Goal: Use online tool/utility: Utilize a website feature to perform a specific function

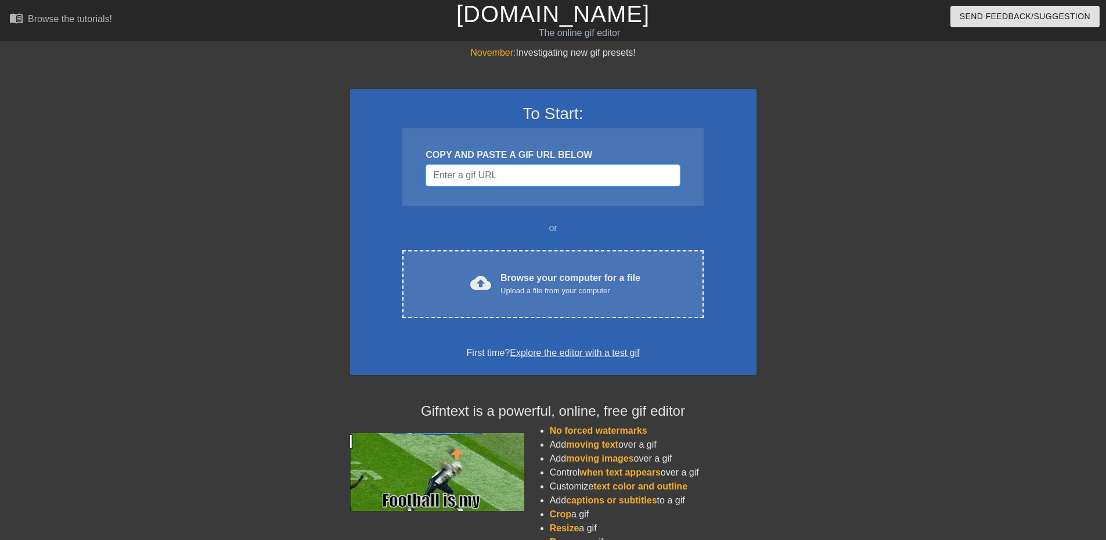
click at [508, 183] on input "Username" at bounding box center [553, 175] width 254 height 22
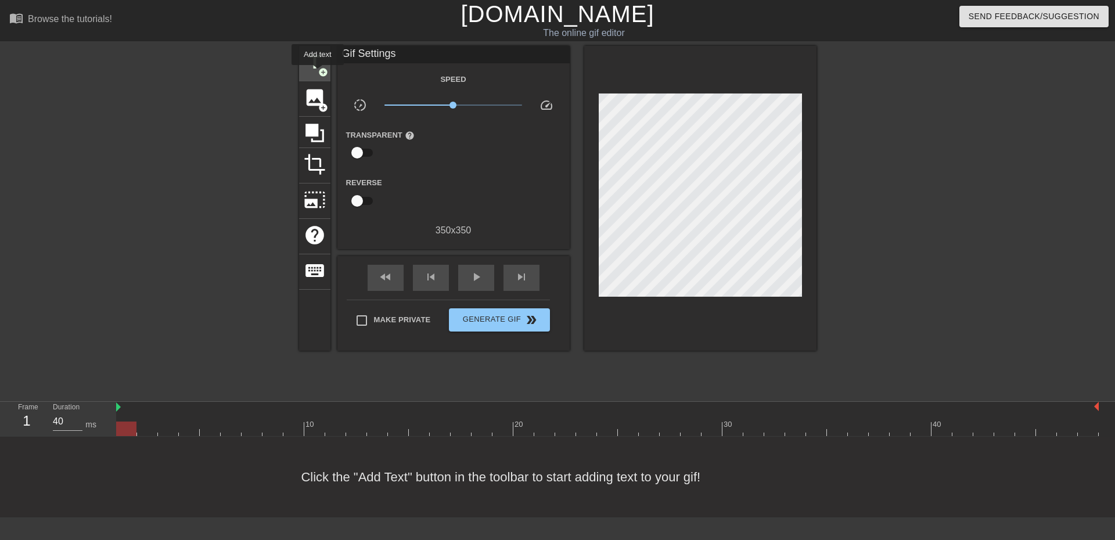
click at [317, 65] on span "title" at bounding box center [315, 62] width 22 height 22
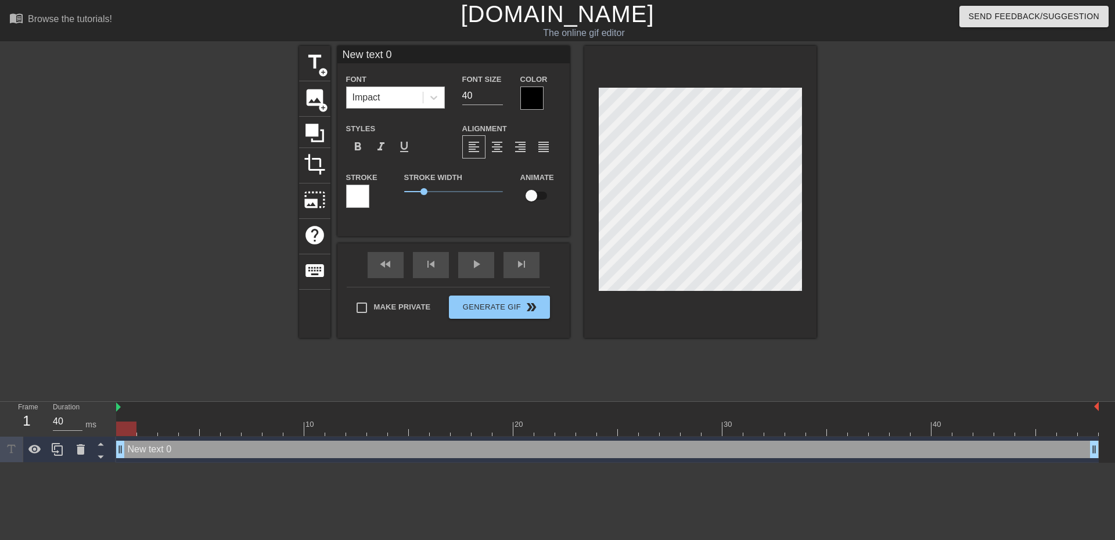
click at [391, 88] on div "Impact" at bounding box center [385, 97] width 76 height 21
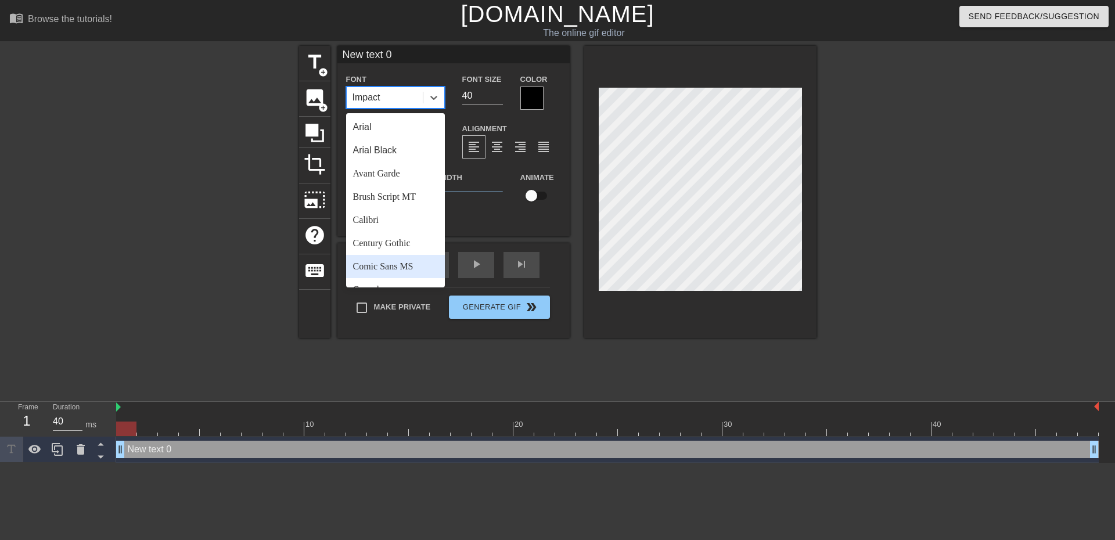
click at [402, 258] on div "Comic Sans MS" at bounding box center [395, 266] width 99 height 23
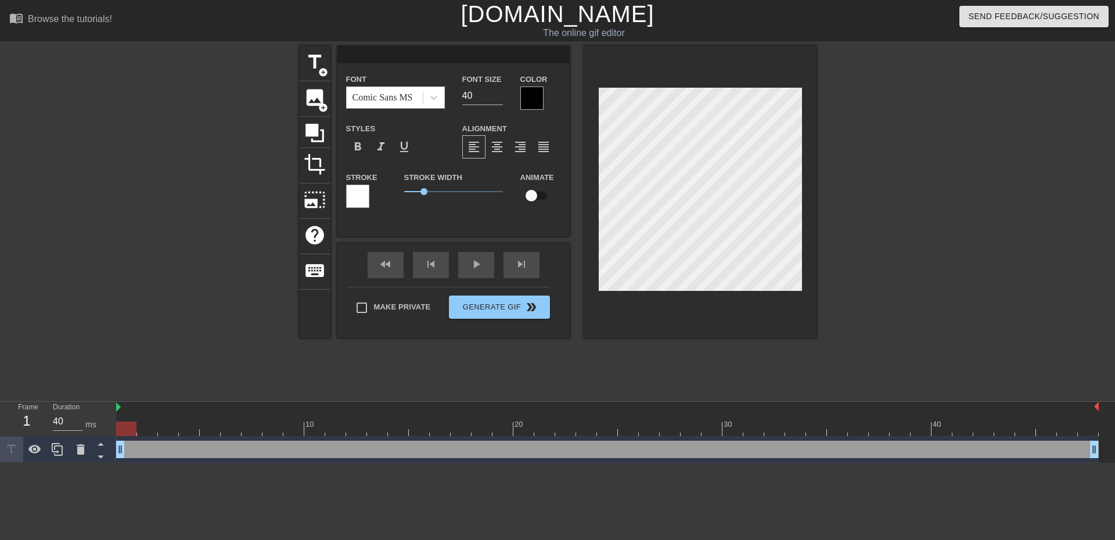
scroll to position [2, 2]
type input "O"
type textarea "O"
type input "Oh"
type textarea "Oh"
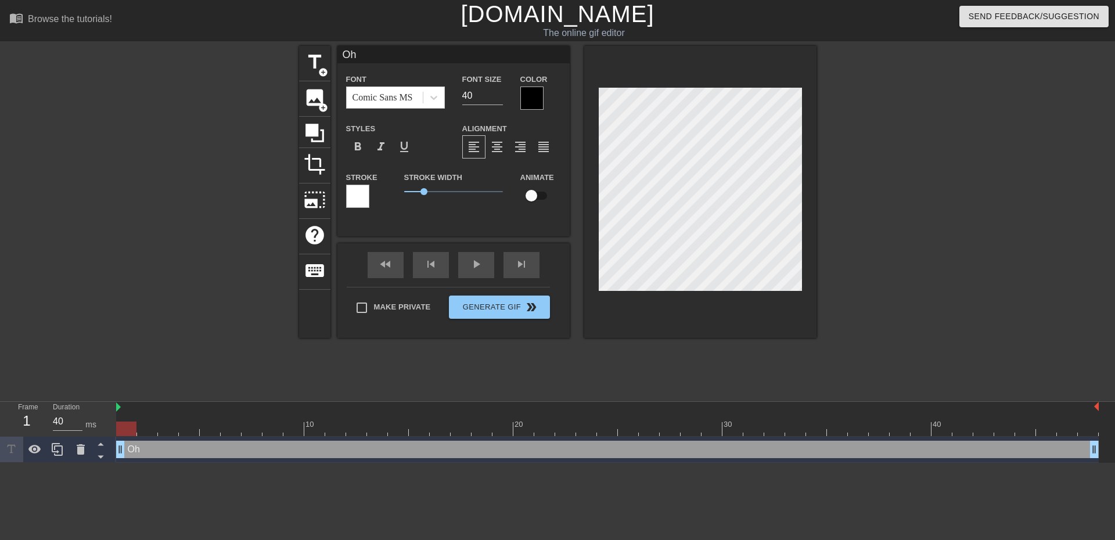
type input "Oh"
type textarea "Oh"
type input "Oh M"
type textarea "Oh M"
type input "Oh My"
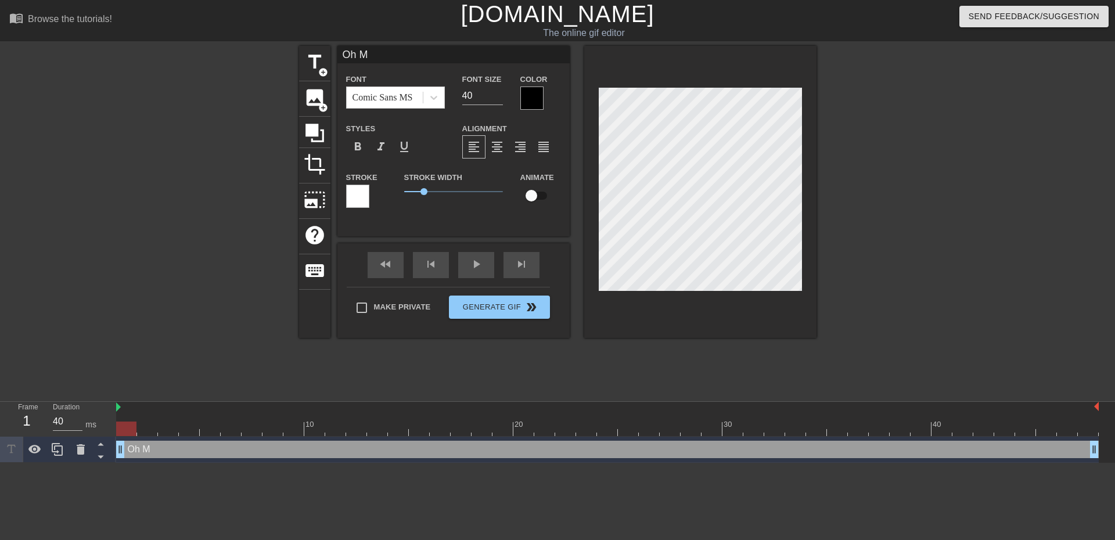
type textarea "Oh My"
type input "Oh M"
type textarea "Oh M"
type input "Oh"
type textarea "Oh"
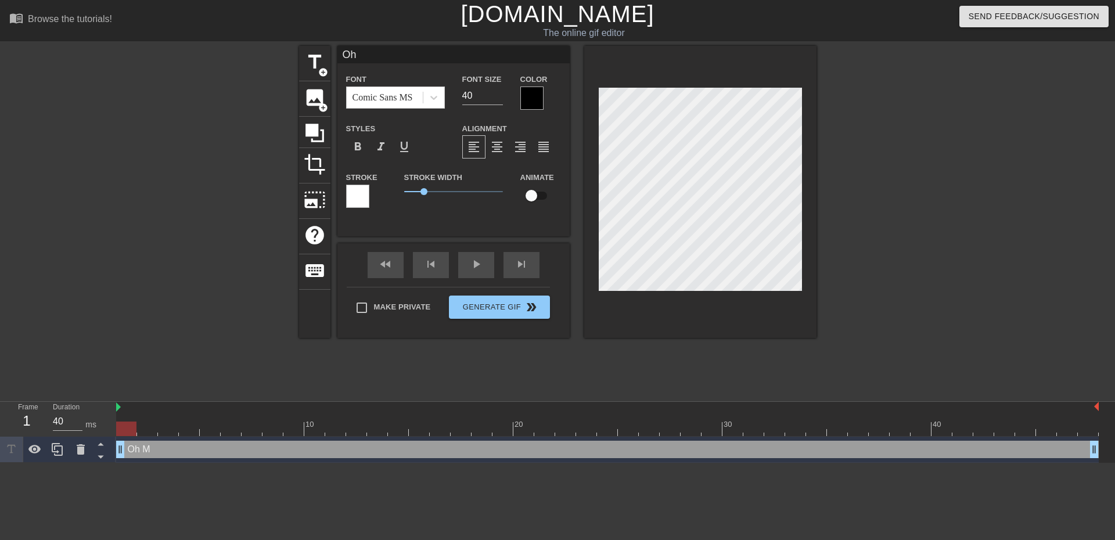
type input "Oh m"
type textarea "Oh m"
type input "Oh my"
type textarea "Oh my"
type input "Oh my"
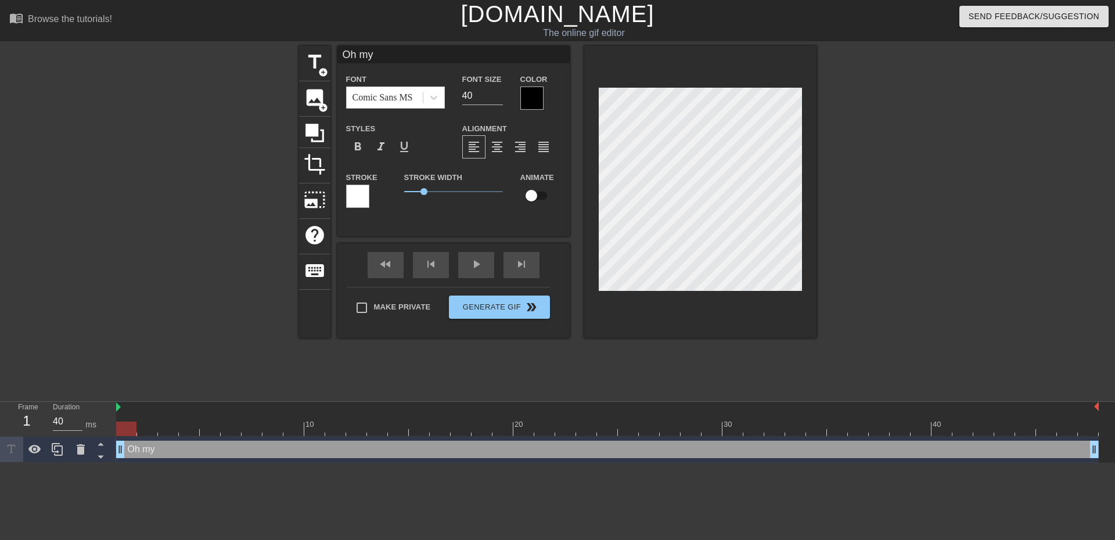
type textarea "Oh my"
type input "Oh my"
type textarea "Oh my"
type input "Oh my."
type textarea "Oh my."
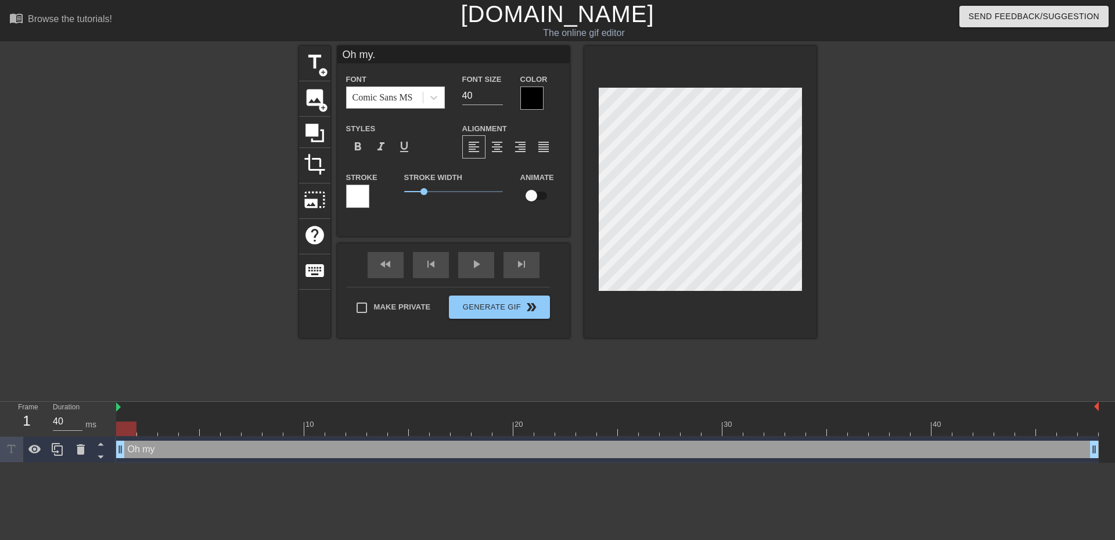
type input "Oh my.."
type textarea "Oh my.."
type input "Oh my..."
type textarea "Oh my..."
type input "Oh my..."
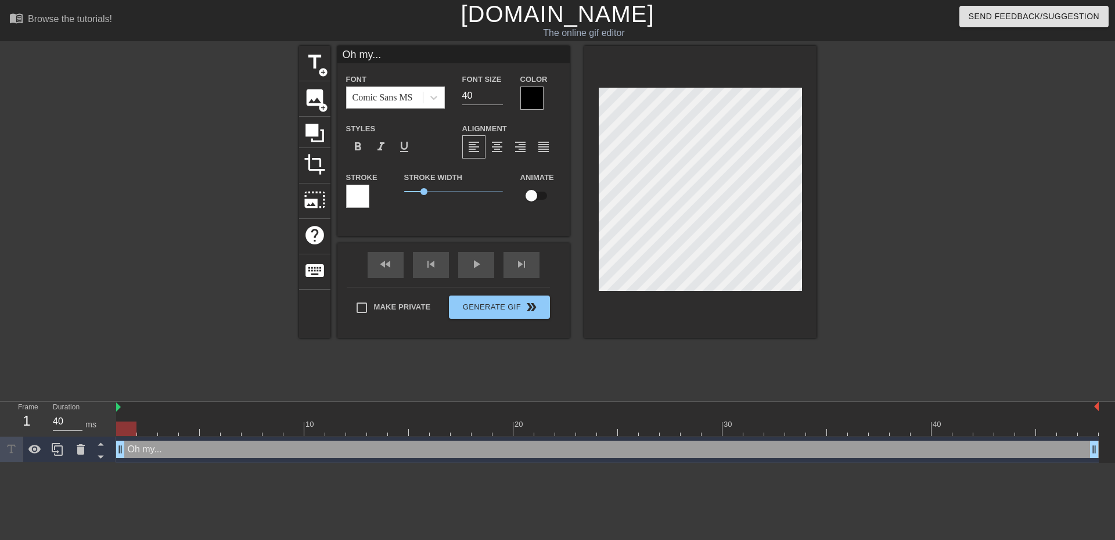
type textarea "Oh my..."
type input "Oh my... R"
type textarea "Oh my... R"
type input "Oh my... RA"
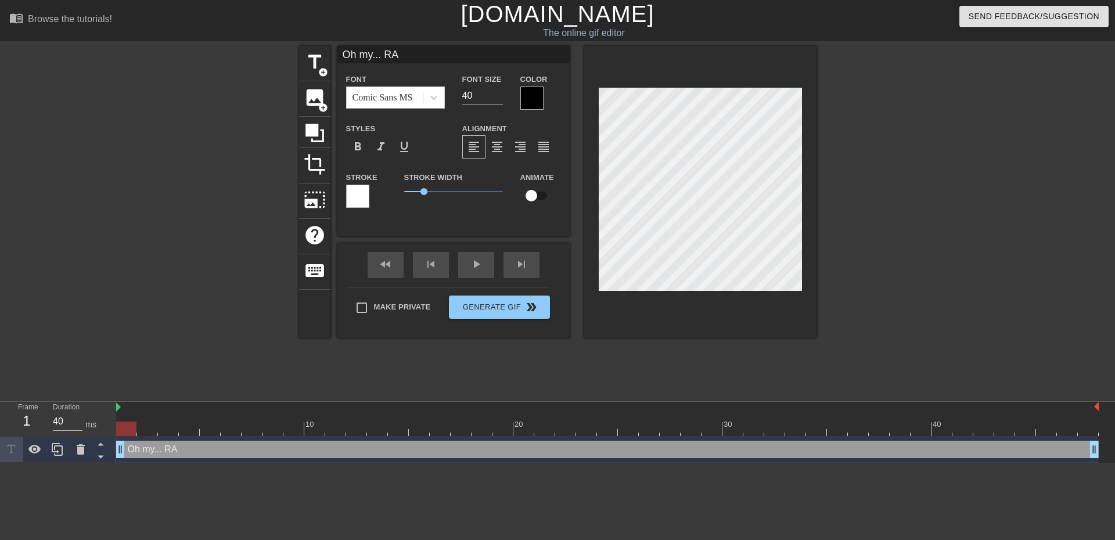
type textarea "Oh my... RA"
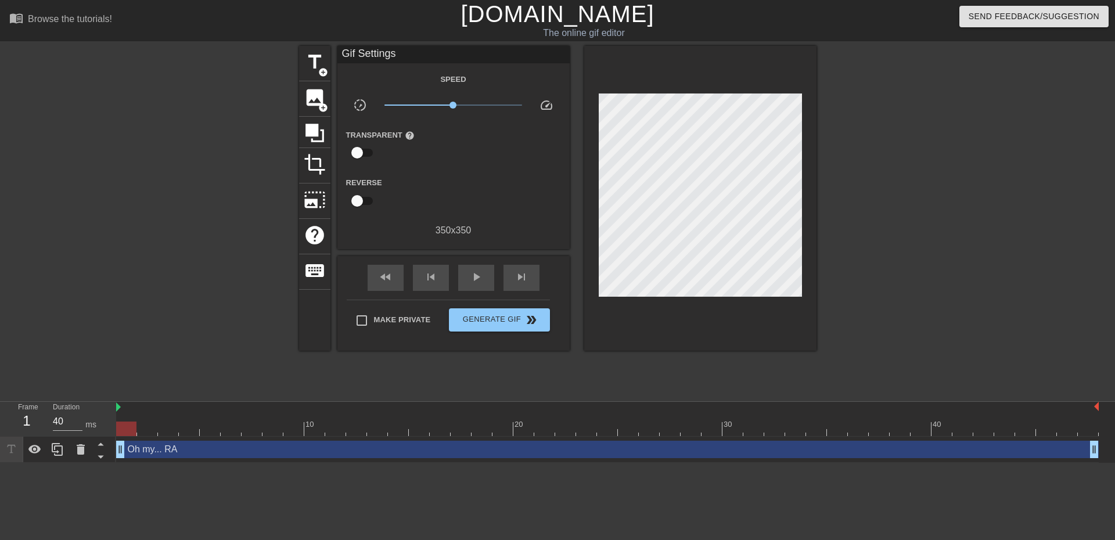
click at [864, 183] on div at bounding box center [917, 220] width 174 height 348
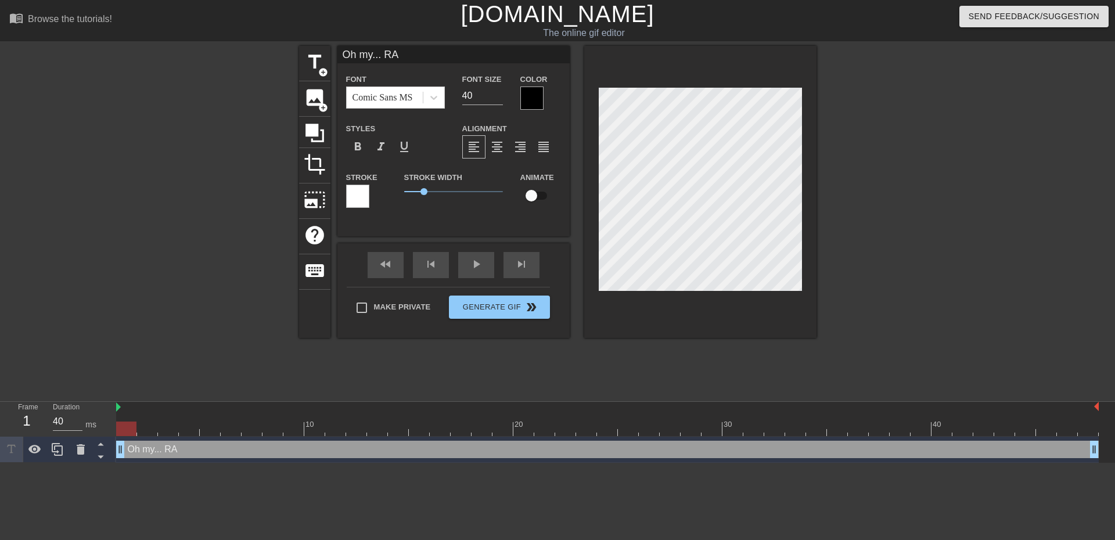
click at [956, 217] on div at bounding box center [917, 220] width 174 height 348
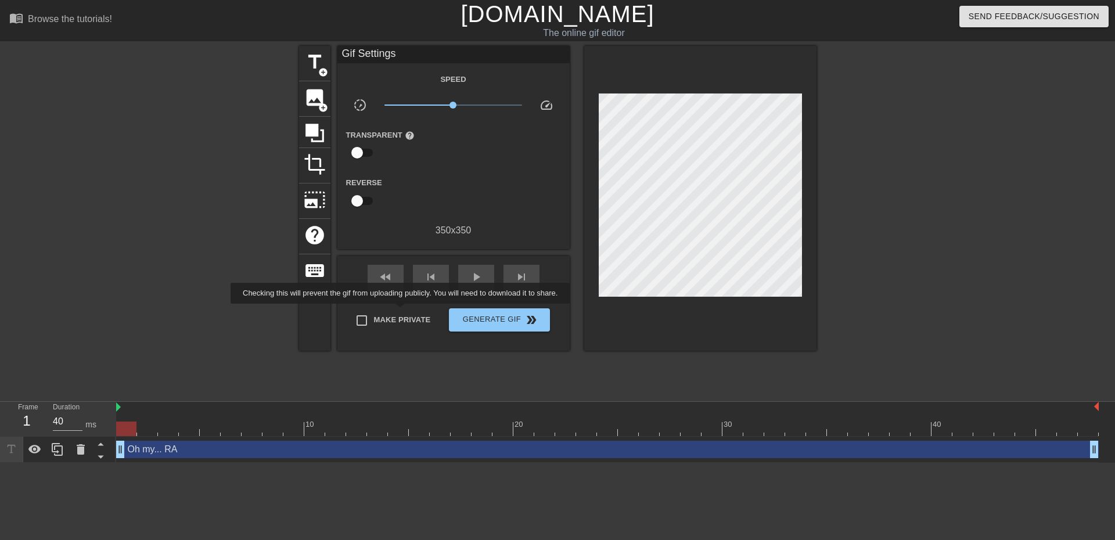
click at [402, 312] on label "Make Private" at bounding box center [390, 320] width 81 height 24
click at [374, 312] on input "Make Private" at bounding box center [362, 320] width 24 height 24
checkbox input "true"
click at [359, 150] on input "checkbox" at bounding box center [357, 153] width 66 height 22
click at [363, 147] on input "checkbox" at bounding box center [368, 153] width 66 height 22
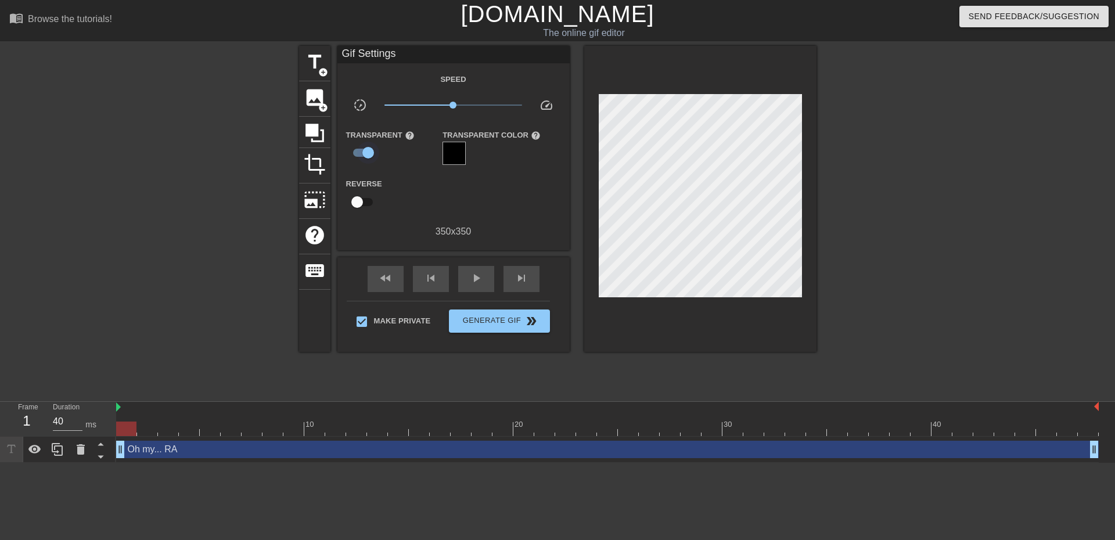
checkbox input "false"
click at [490, 318] on span "Generate Gif double_arrow" at bounding box center [498, 320] width 91 height 14
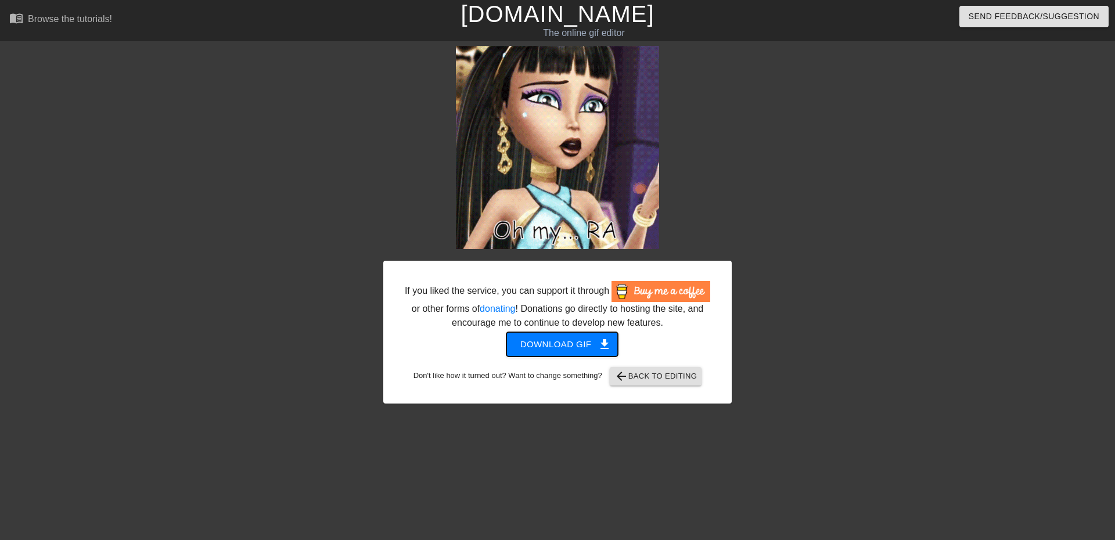
click at [570, 344] on span "Download gif get_app" at bounding box center [562, 344] width 84 height 15
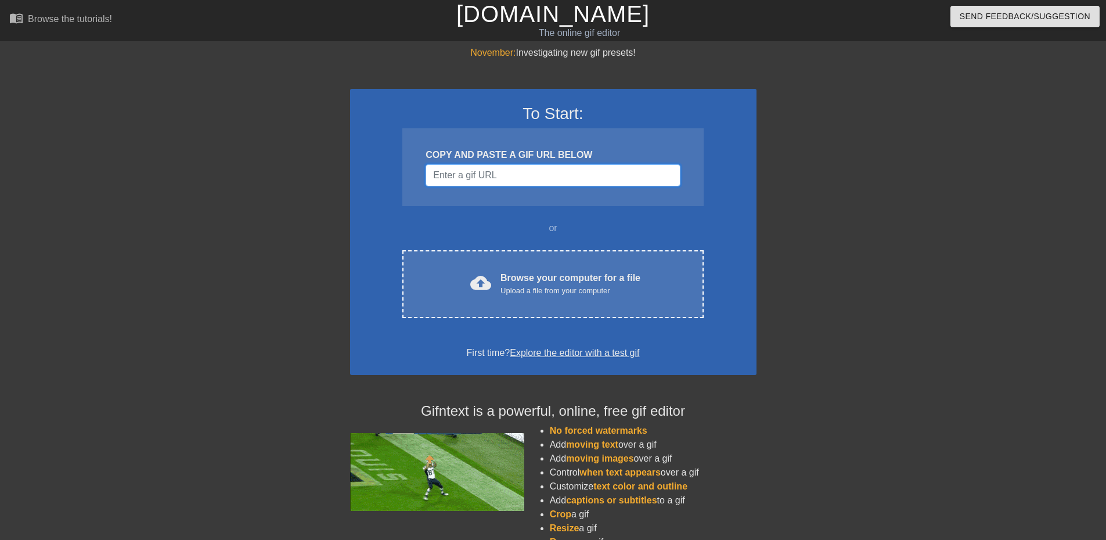
click at [512, 170] on input "Username" at bounding box center [553, 175] width 254 height 22
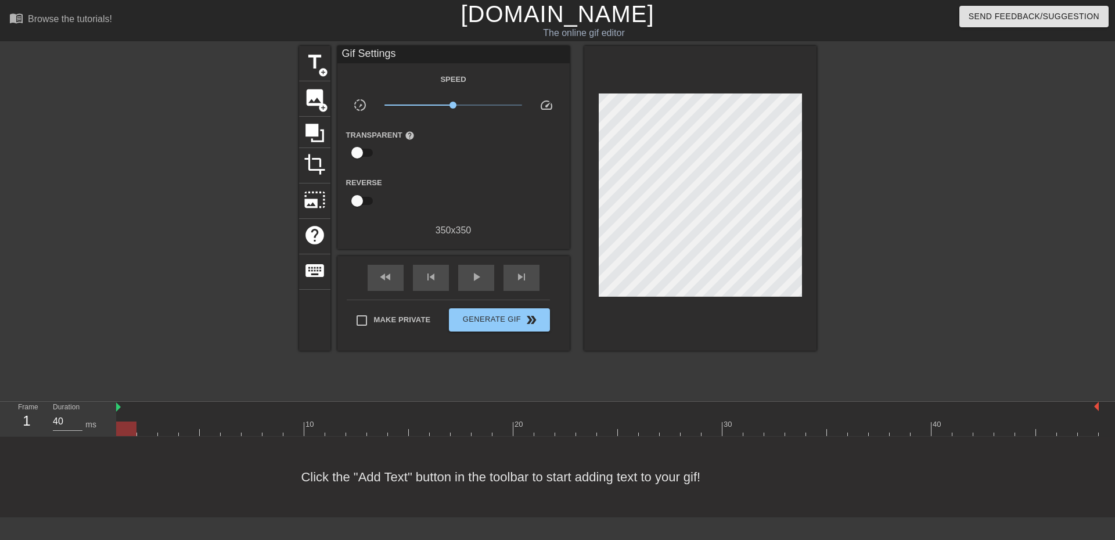
click at [359, 151] on input "checkbox" at bounding box center [357, 153] width 66 height 22
checkbox input "true"
click at [309, 72] on span "title" at bounding box center [315, 62] width 22 height 22
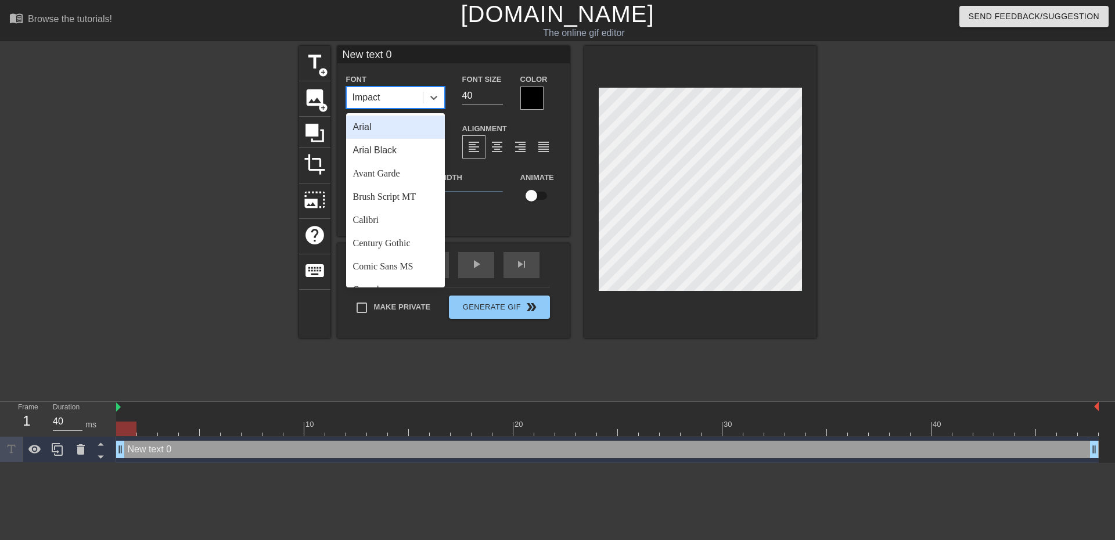
click at [377, 88] on div "Impact" at bounding box center [385, 97] width 76 height 21
click at [399, 265] on div "Comic Sans MS" at bounding box center [395, 266] width 99 height 23
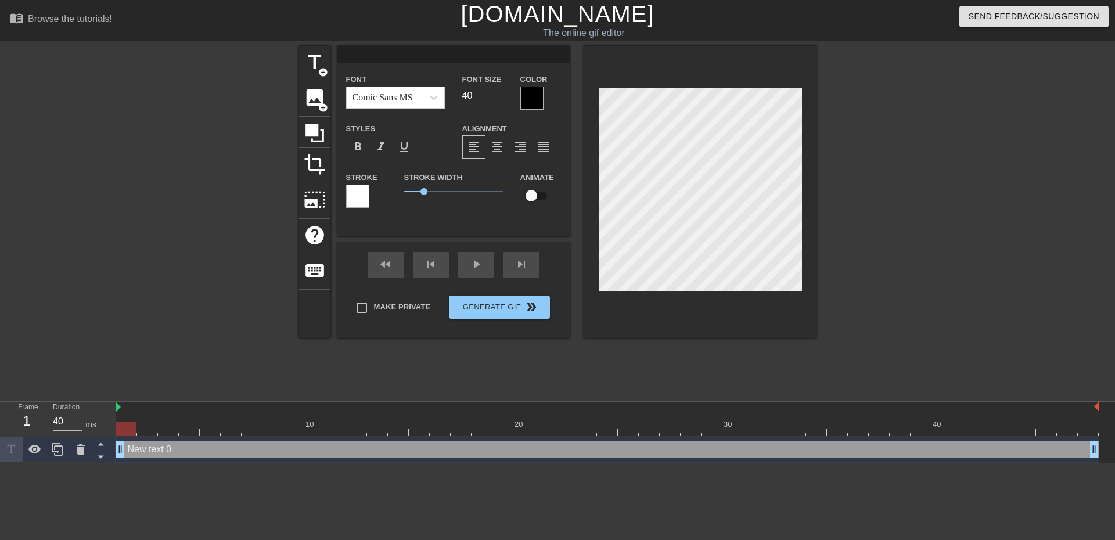
scroll to position [2, 2]
type input "O"
type textarea "O"
type input "Oh"
type textarea "Oh"
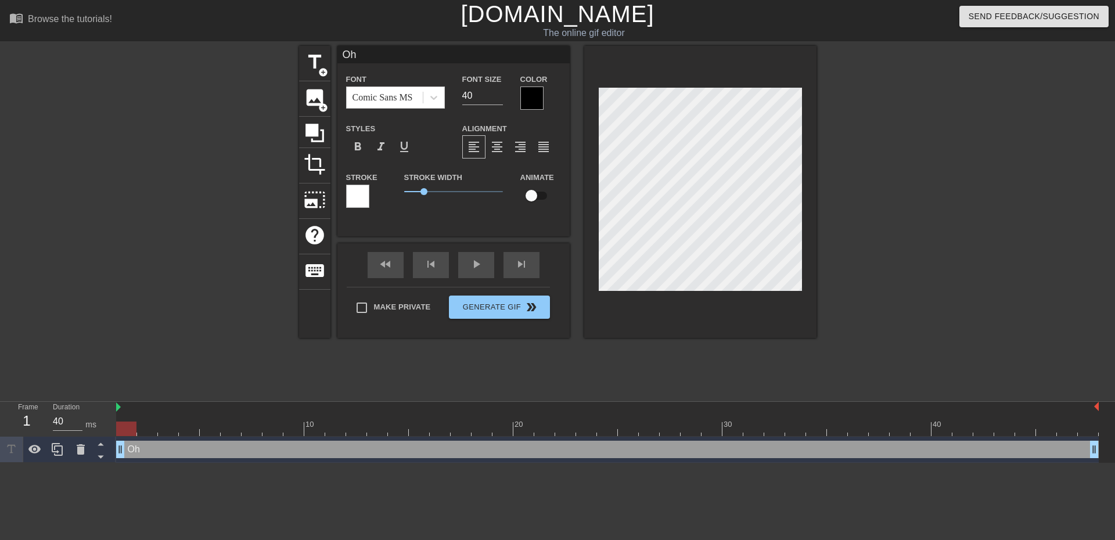
type input "Oh"
type textarea "Oh"
type input "Oh m"
type textarea "Oh m"
type input "Oh my"
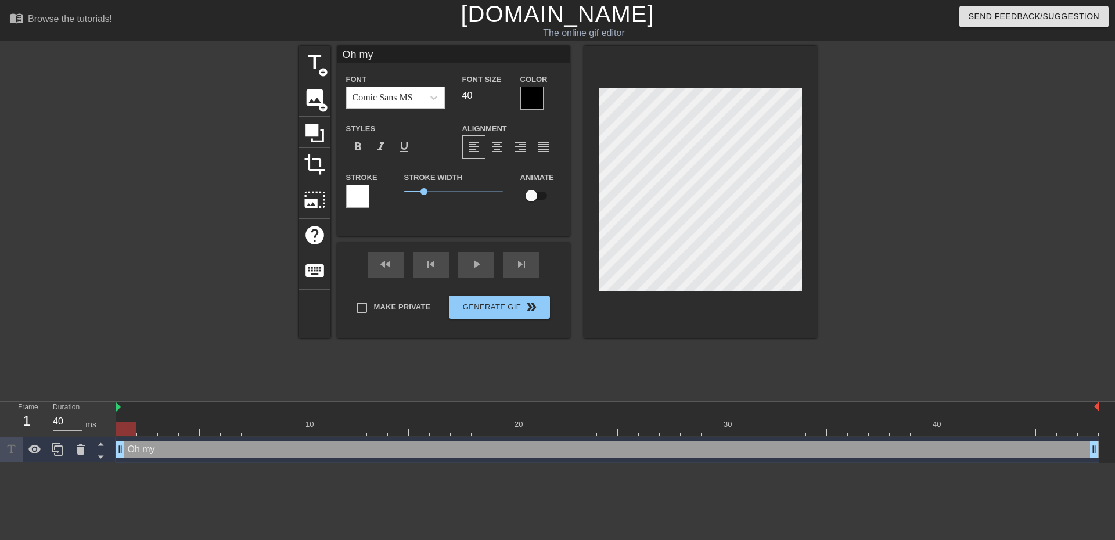
type textarea "Oh myb"
type input "Oh myb"
type textarea "Oh myb"
type input "Oh myb"
type textarea "Oh myb"
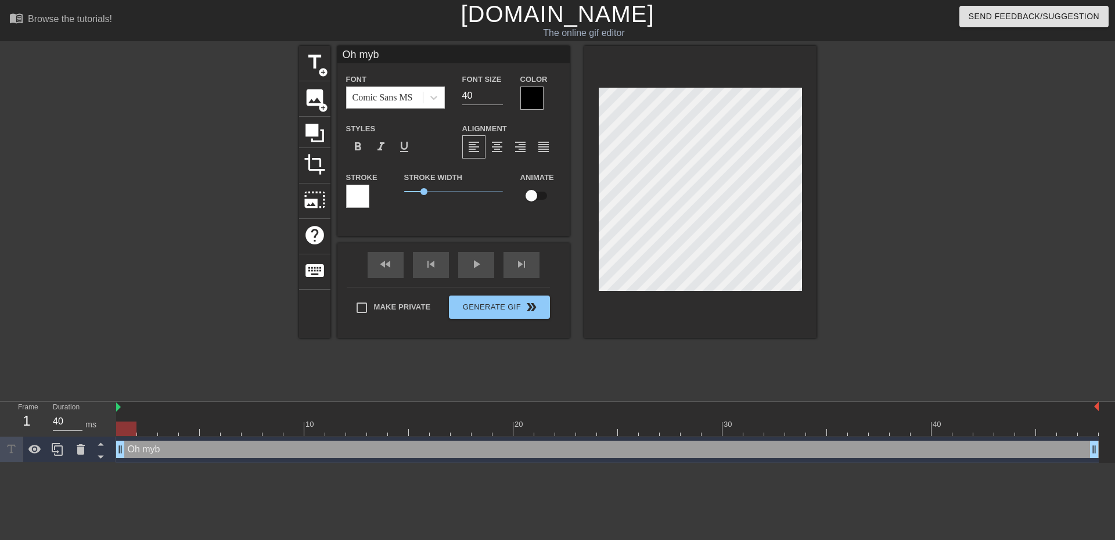
type input "Oh my"
type textarea "Oh my"
type input "Oh my."
type textarea "Oh my."
type input "Oh my.."
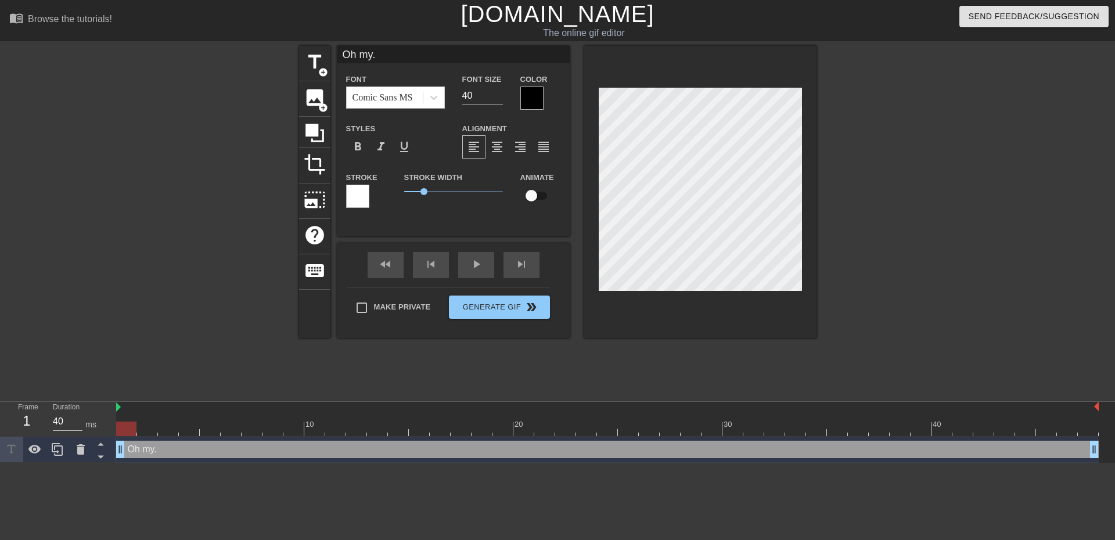
type textarea "Oh my.."
type input "Oh my..."
type textarea "Oh my..."
type input "Oh my..."
type textarea "Oh my..."
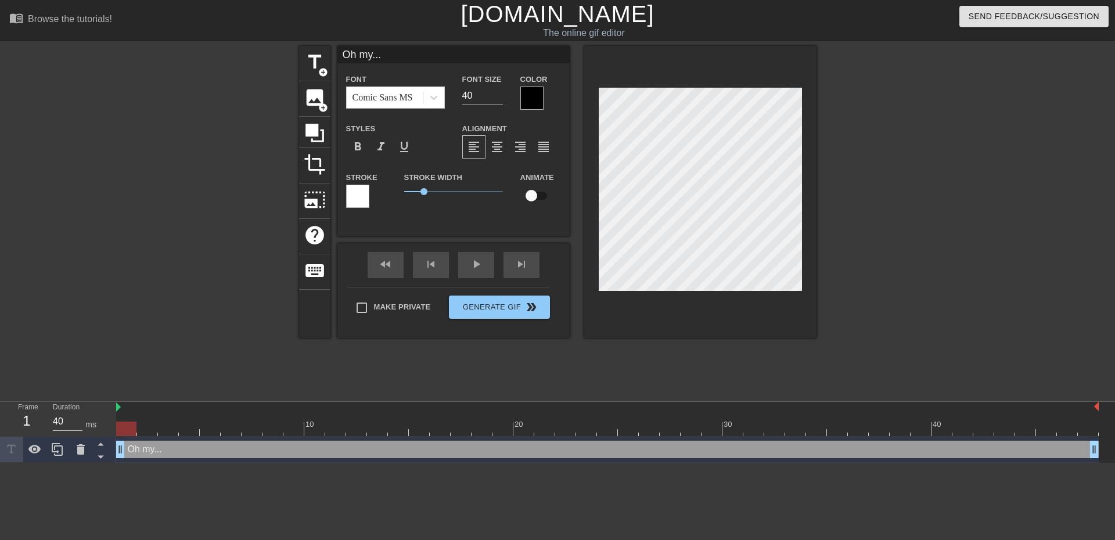
type input "Oh my... R"
type textarea "Oh my... R"
type input "Oh my... RA"
type textarea "Oh my... RA"
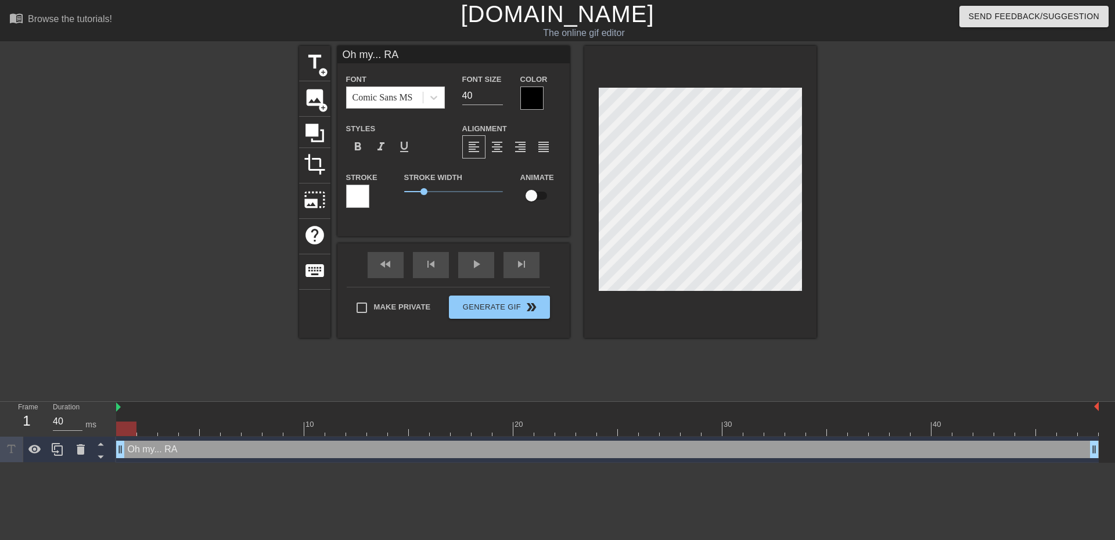
drag, startPoint x: 867, startPoint y: 186, endPoint x: 817, endPoint y: 189, distance: 50.0
click at [867, 186] on div at bounding box center [917, 220] width 174 height 348
click at [902, 224] on div at bounding box center [917, 220] width 174 height 348
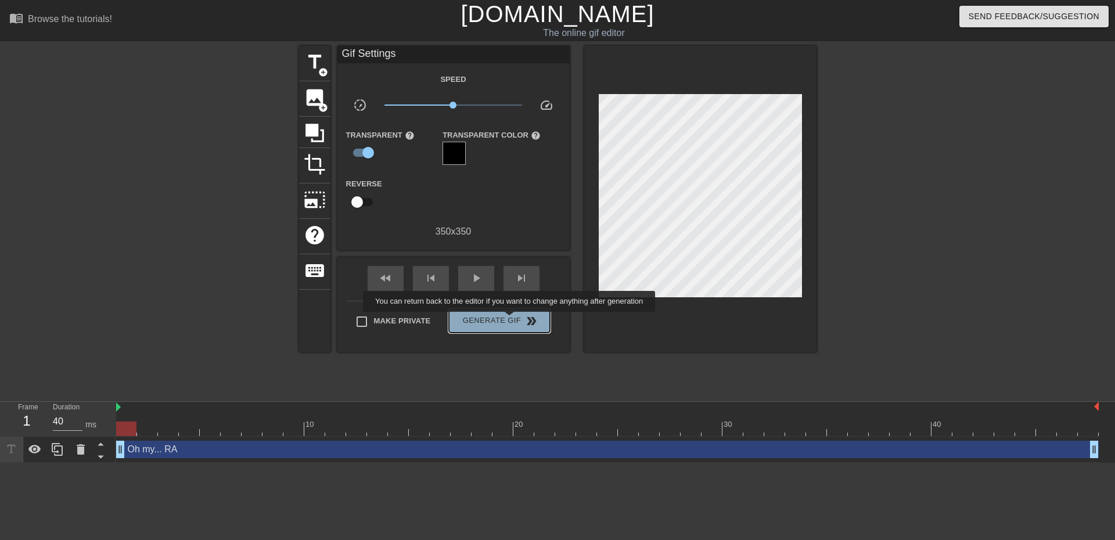
click at [510, 320] on span "Generate Gif double_arrow" at bounding box center [498, 321] width 91 height 14
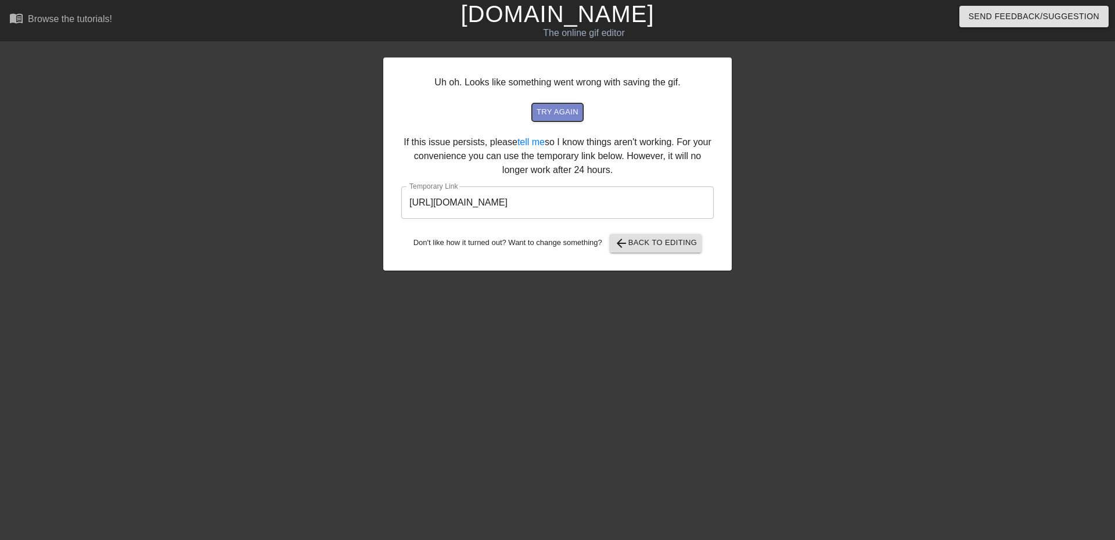
click at [552, 109] on span "try again" at bounding box center [557, 112] width 42 height 13
